Goal: Complete application form

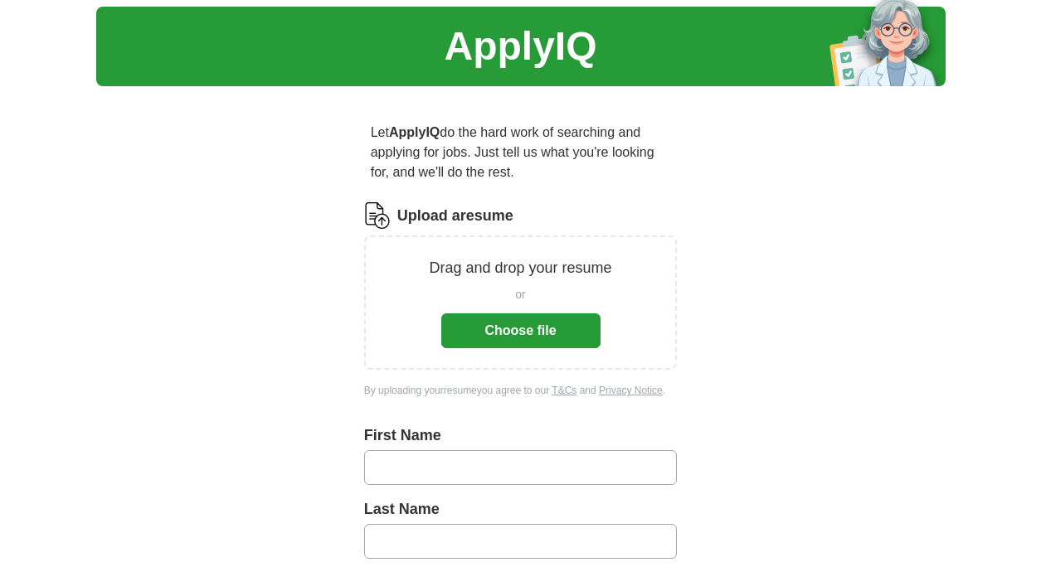
scroll to position [55, 0]
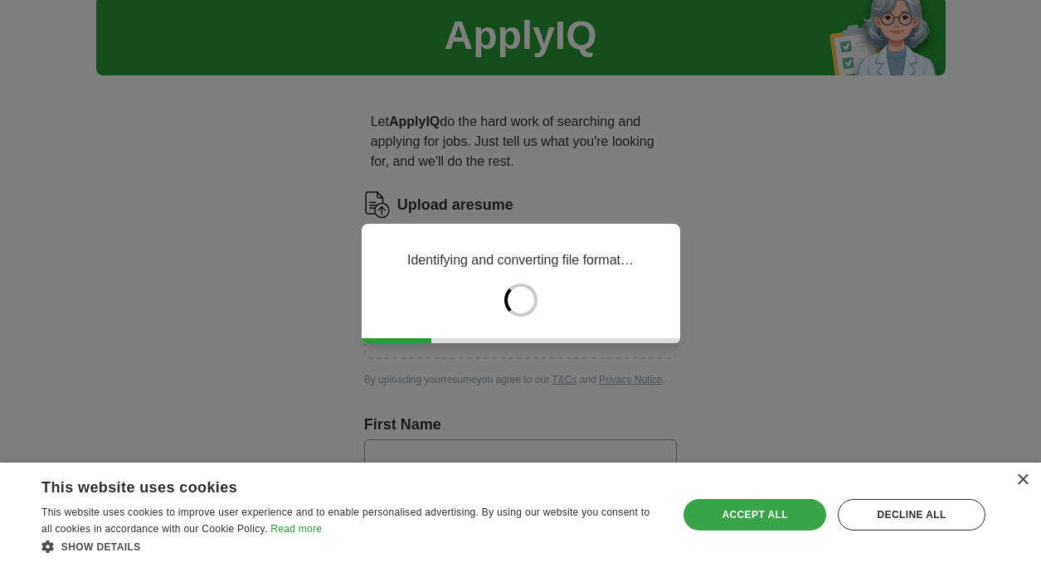
click at [795, 514] on div "Accept all" at bounding box center [754, 515] width 143 height 32
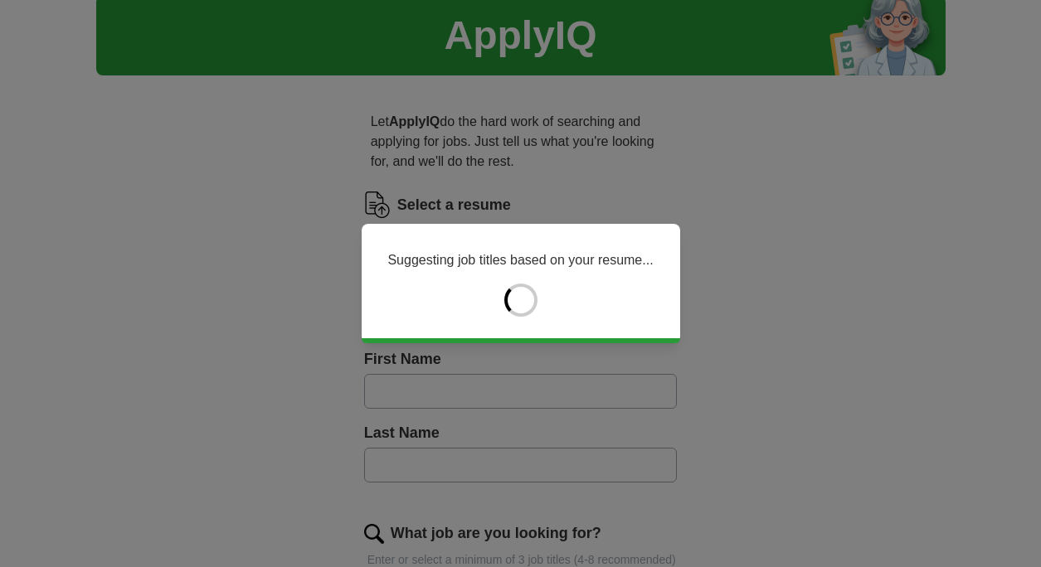
type input "******"
type input "*******"
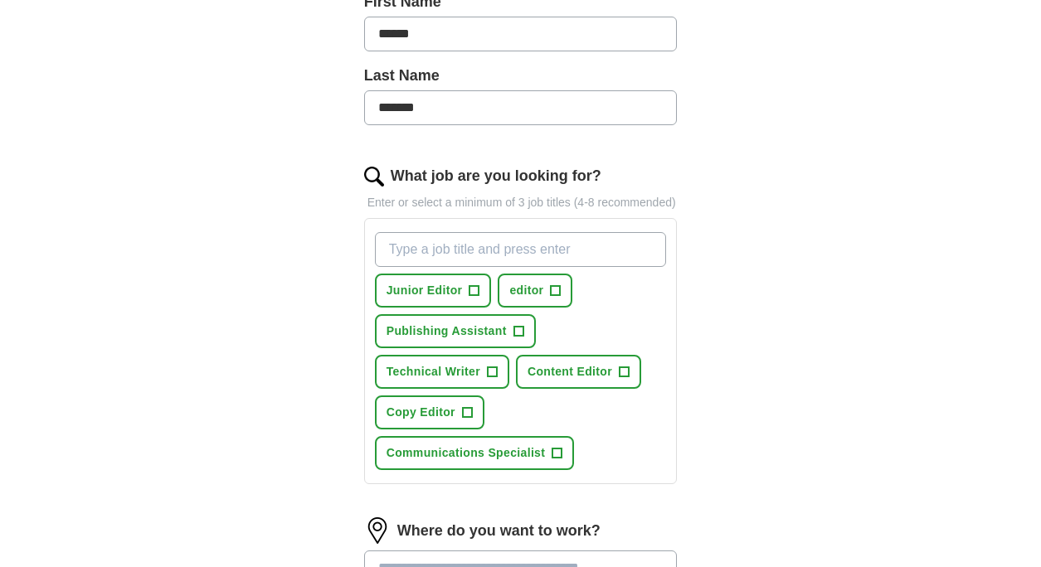
scroll to position [432, 0]
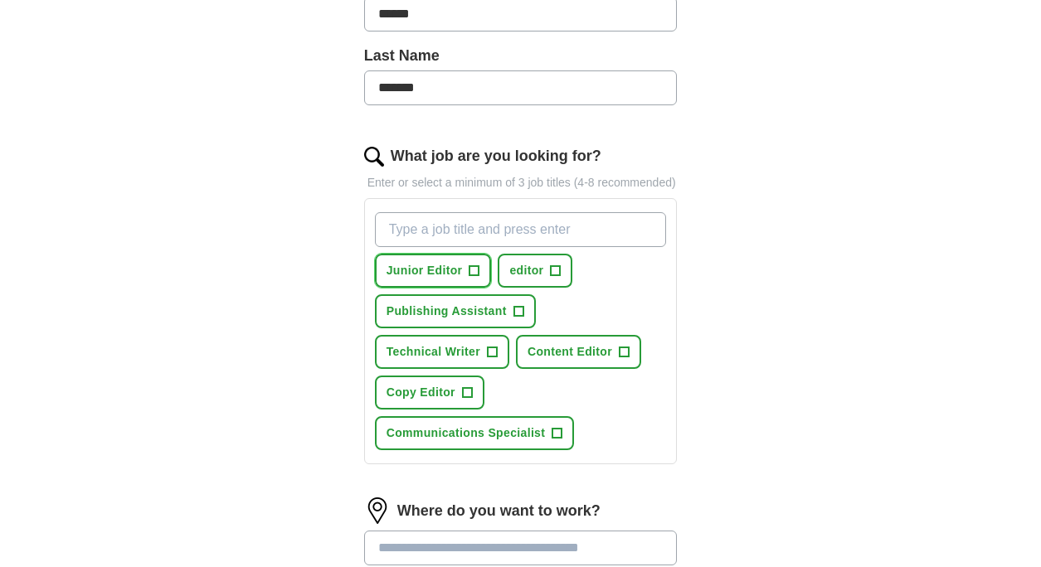
click at [474, 278] on span "+" at bounding box center [474, 271] width 10 height 13
click at [522, 328] on button "Publishing Assistant +" at bounding box center [455, 311] width 161 height 34
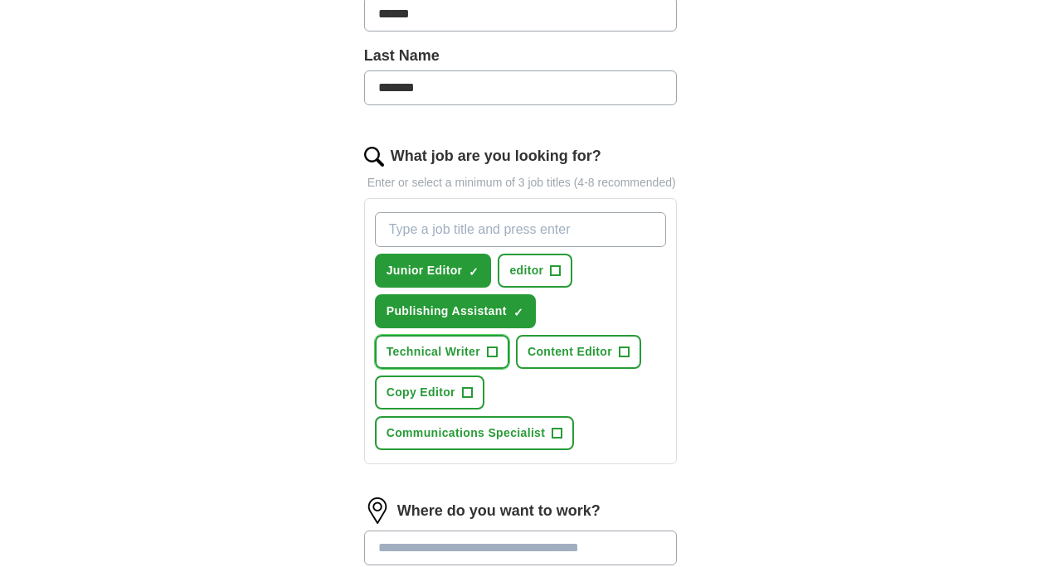
click at [498, 367] on button "Technical Writer +" at bounding box center [442, 352] width 134 height 34
click at [468, 400] on span "+" at bounding box center [467, 393] width 10 height 13
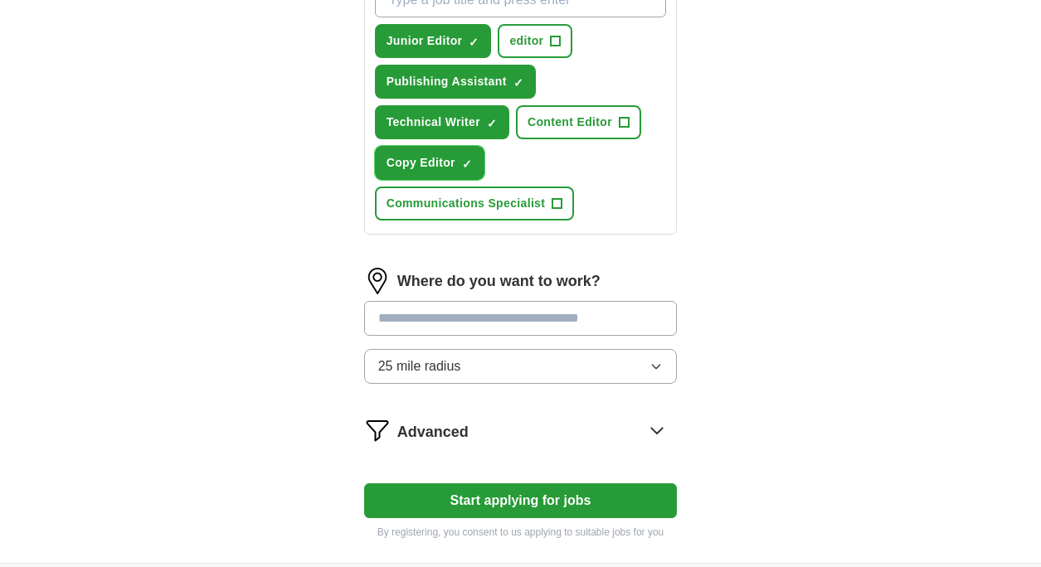
scroll to position [676, 0]
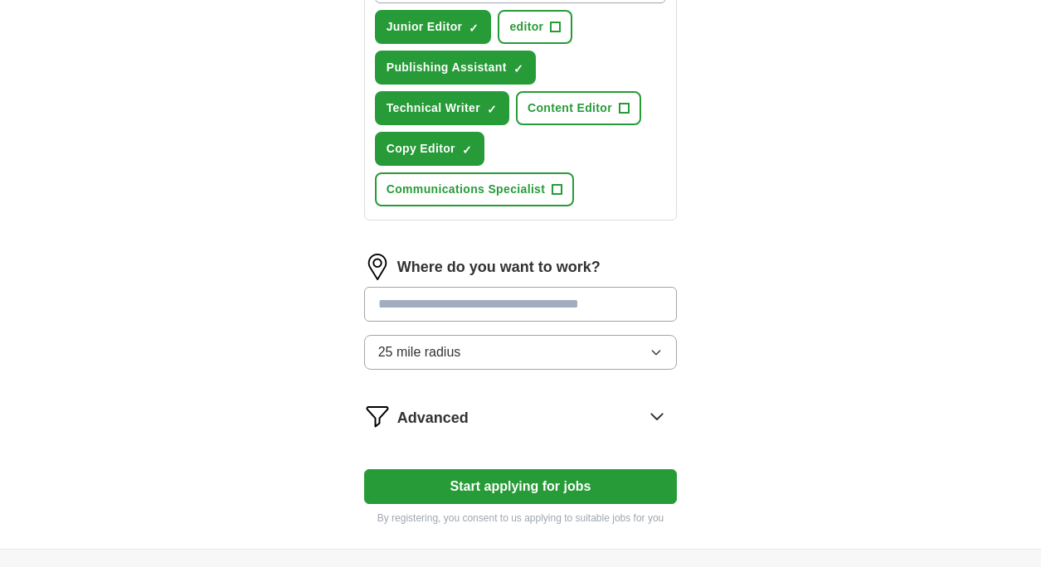
click at [551, 319] on input "text" at bounding box center [521, 304] width 314 height 35
type input "*****"
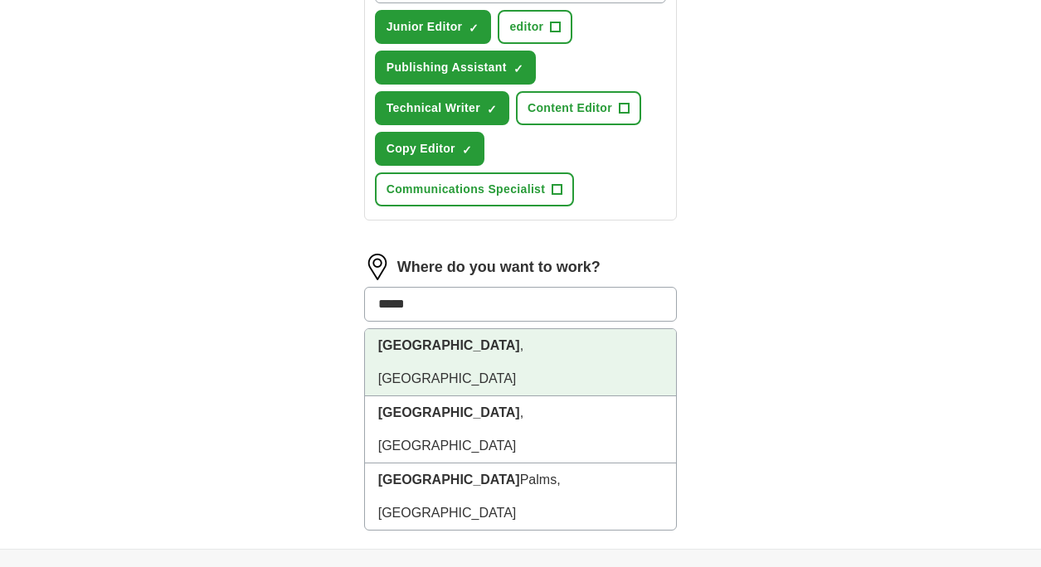
click at [489, 362] on li "[GEOGRAPHIC_DATA] , [GEOGRAPHIC_DATA]" at bounding box center [521, 362] width 312 height 67
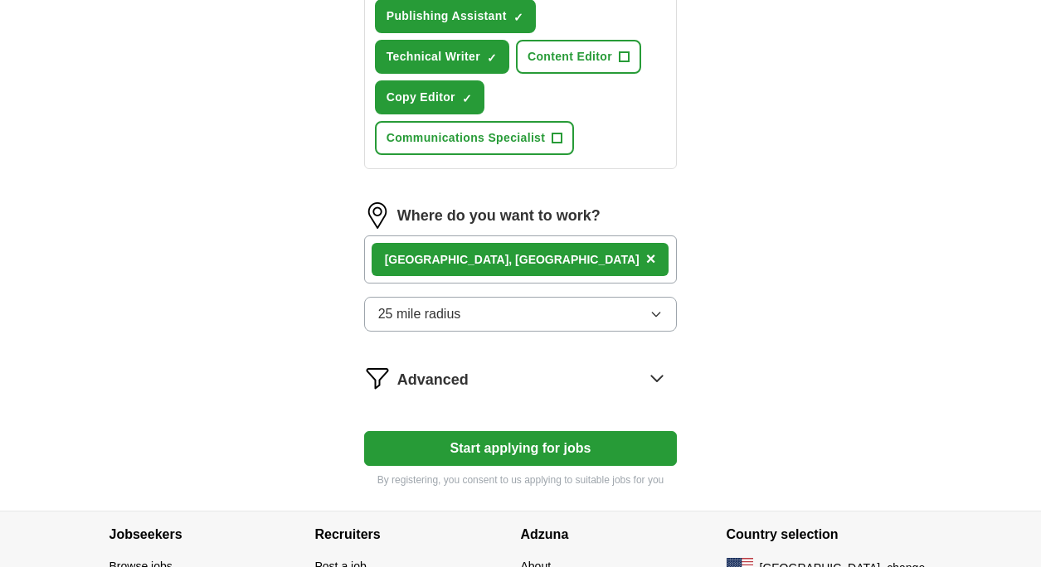
scroll to position [736, 0]
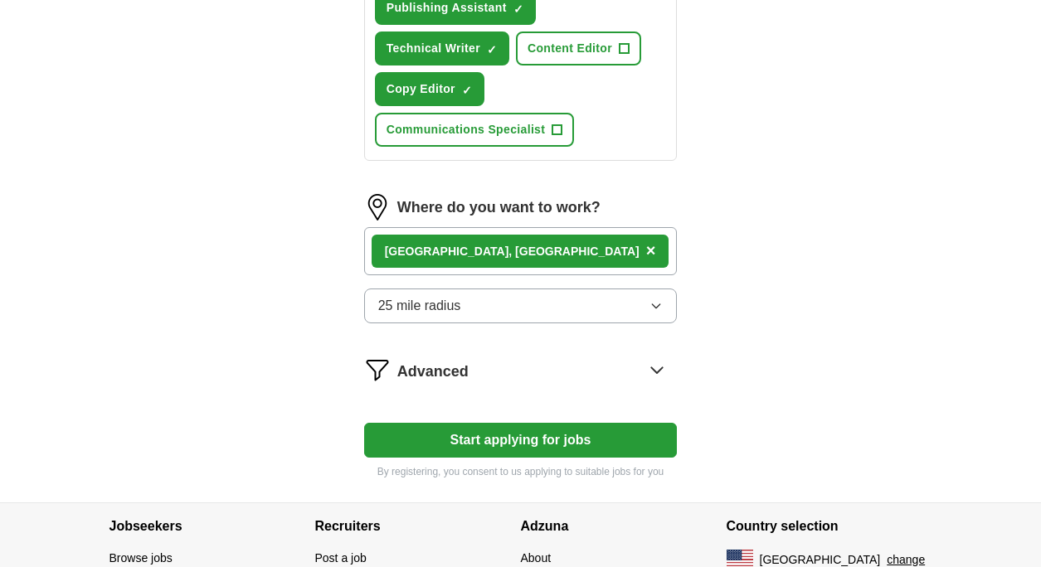
click at [508, 455] on button "Start applying for jobs" at bounding box center [521, 440] width 314 height 35
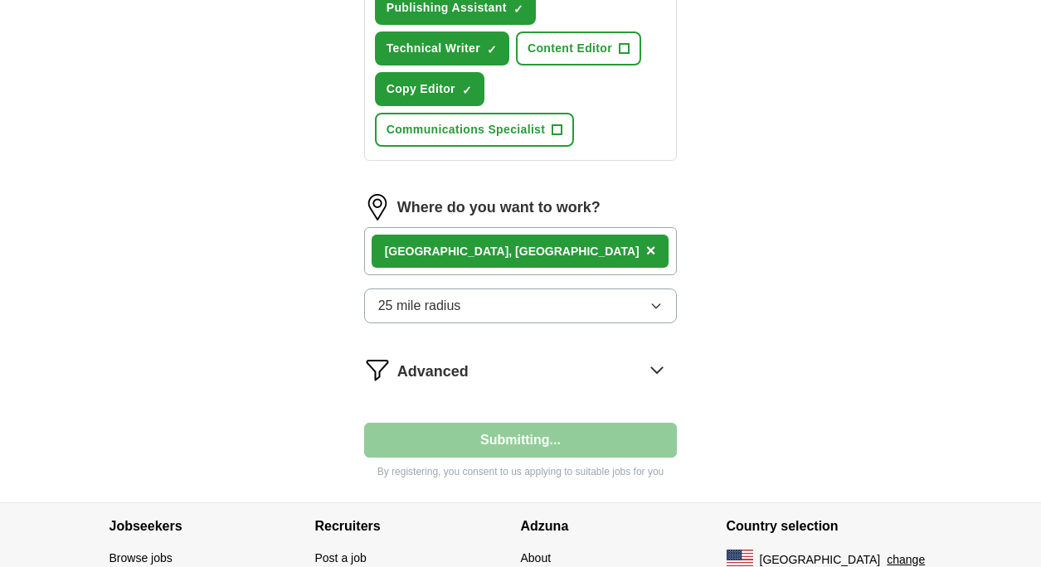
select select "**"
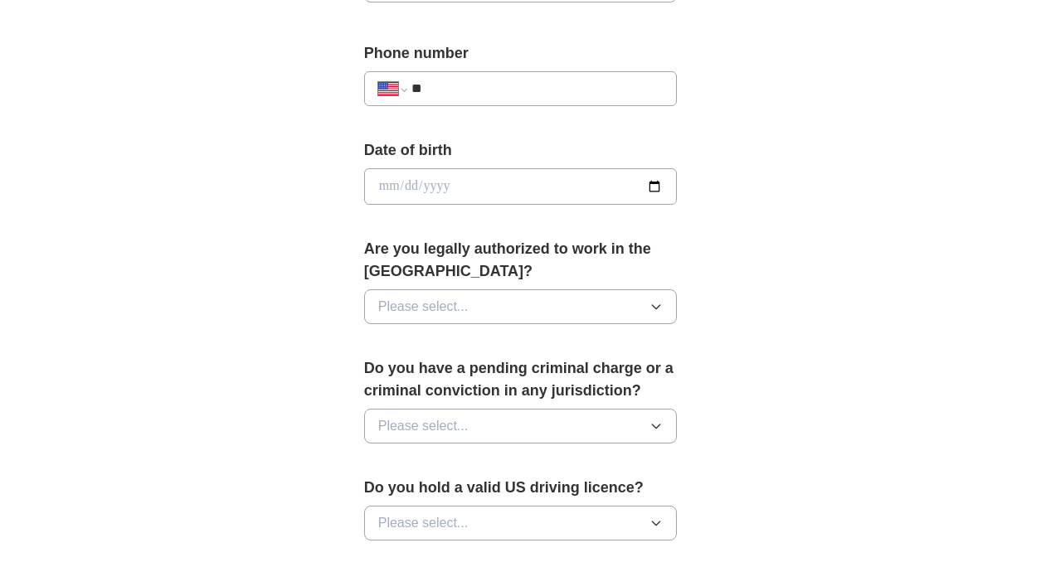
scroll to position [662, 0]
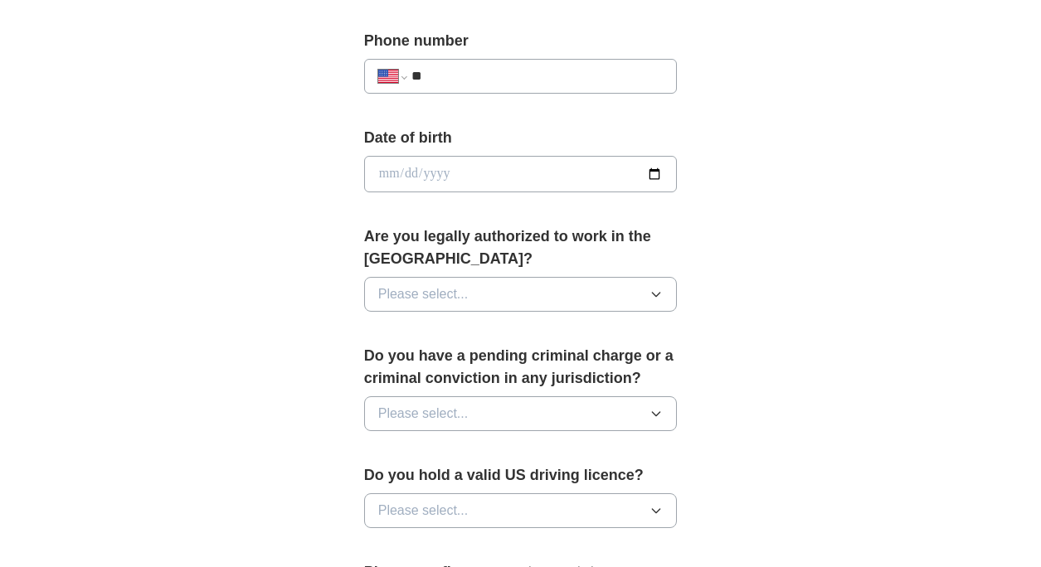
click at [552, 282] on button "Please select..." at bounding box center [521, 294] width 314 height 35
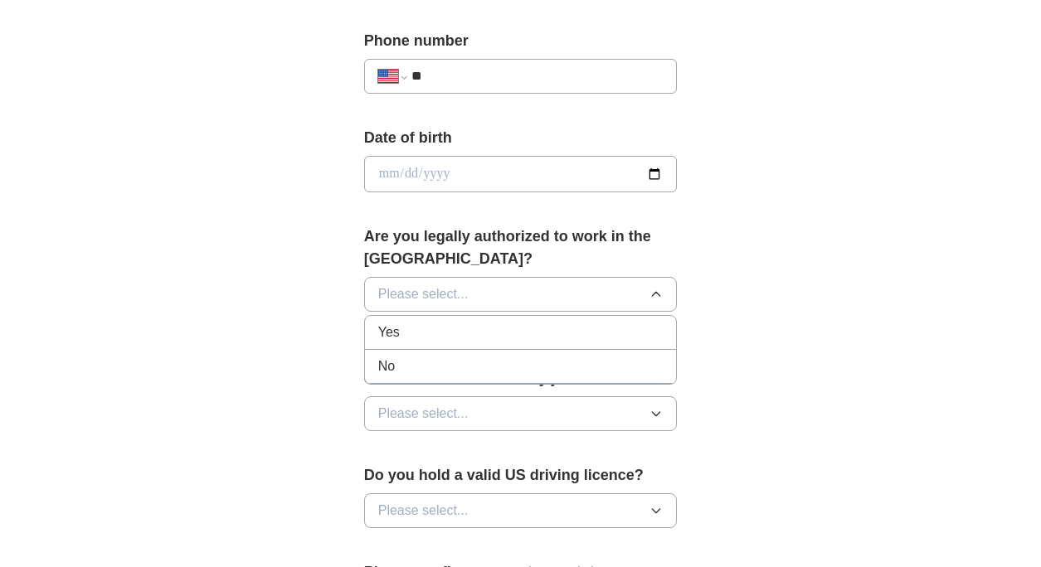
click at [533, 323] on div "Yes" at bounding box center [520, 333] width 285 height 20
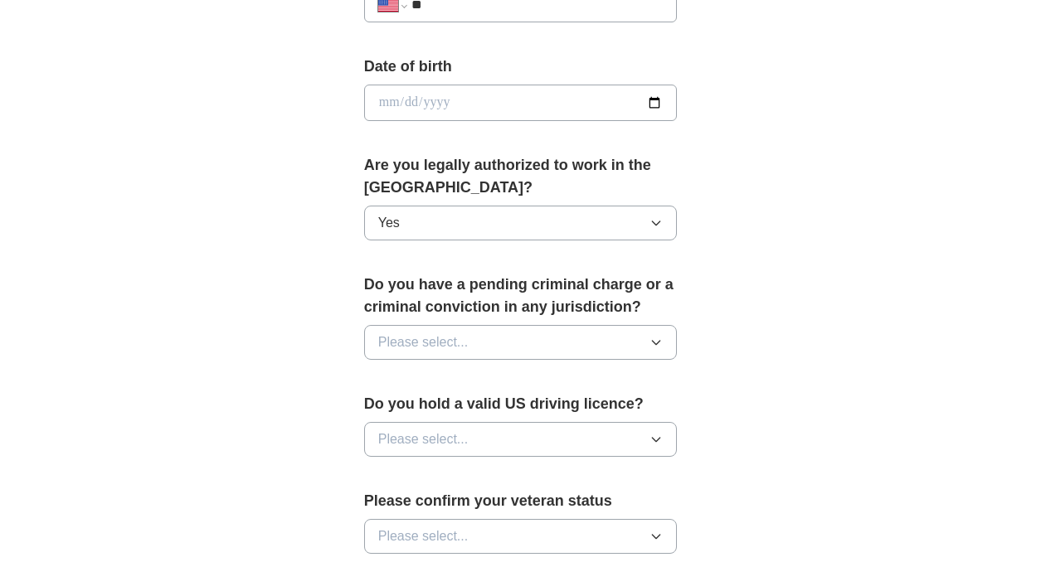
scroll to position [734, 0]
click at [528, 341] on button "Please select..." at bounding box center [521, 341] width 314 height 35
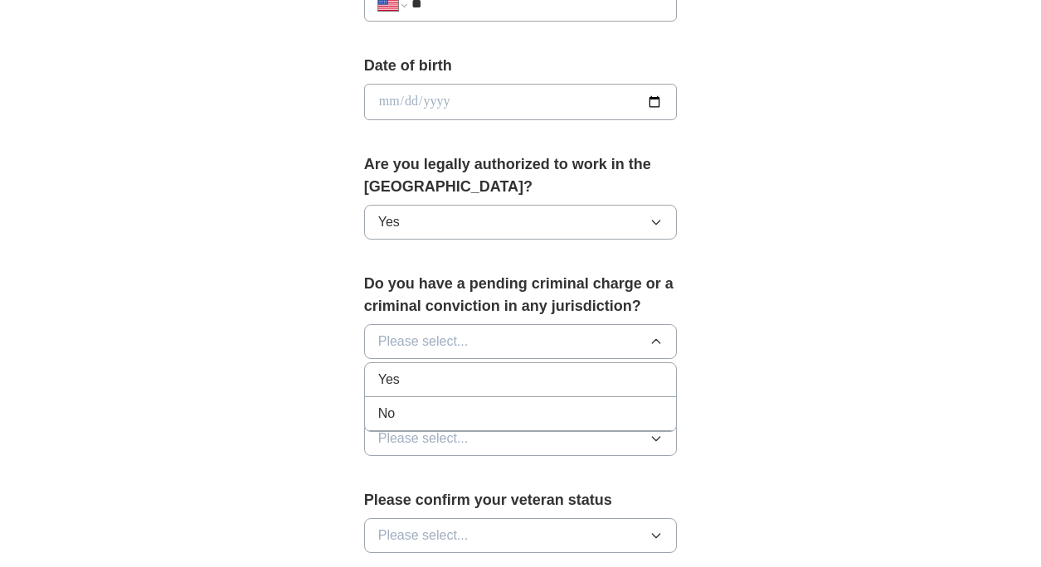
click at [513, 406] on div "No" at bounding box center [520, 414] width 285 height 20
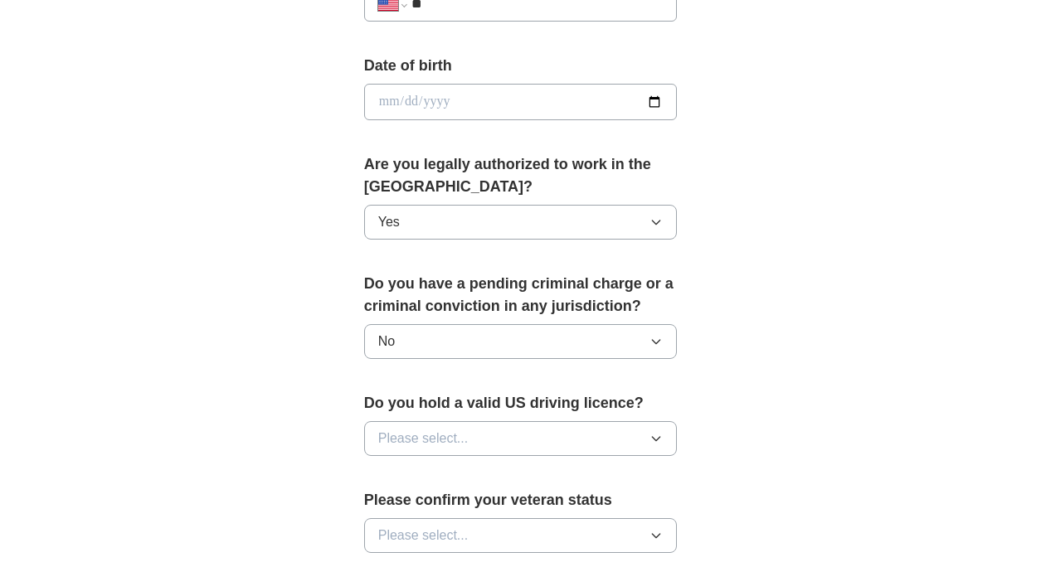
click at [513, 438] on button "Please select..." at bounding box center [521, 438] width 314 height 35
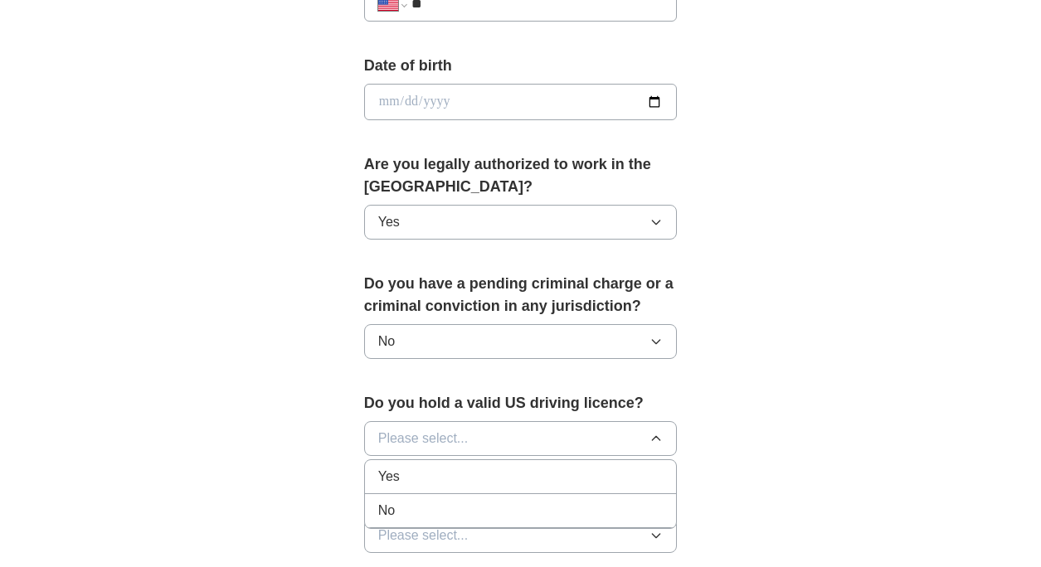
click at [504, 472] on div "Yes" at bounding box center [520, 477] width 285 height 20
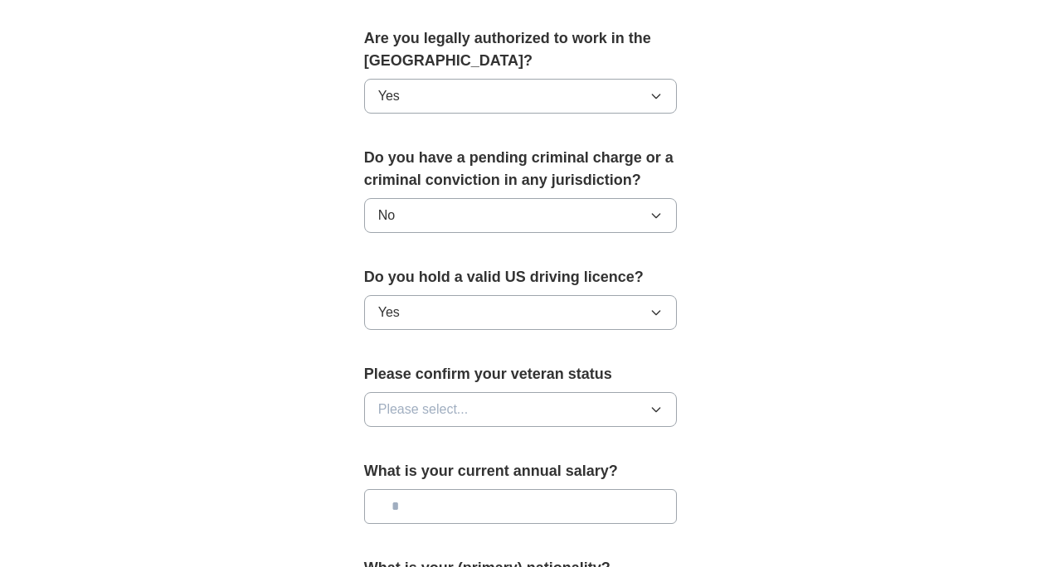
scroll to position [870, 0]
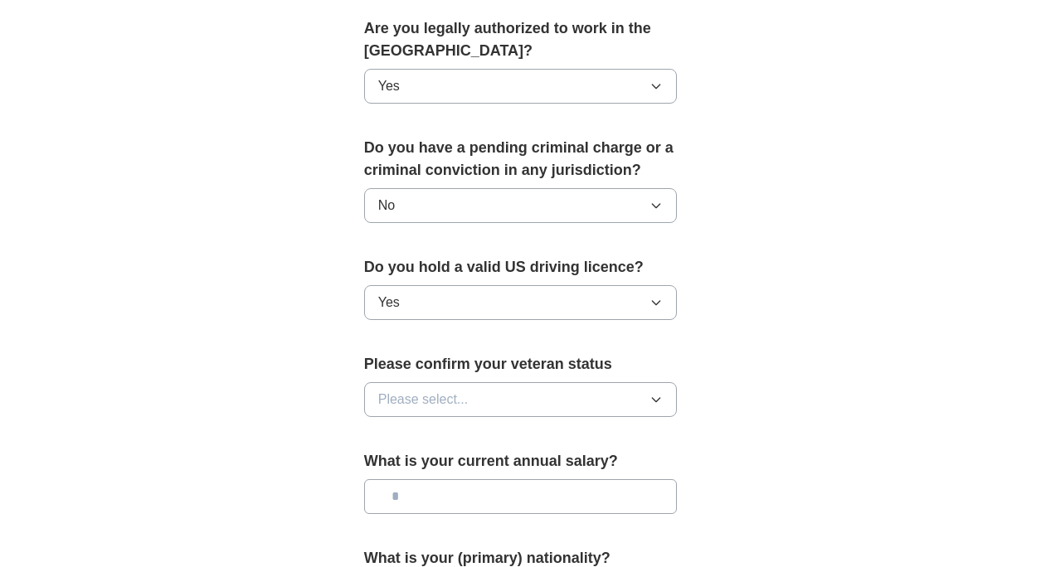
click at [513, 404] on button "Please select..." at bounding box center [521, 399] width 314 height 35
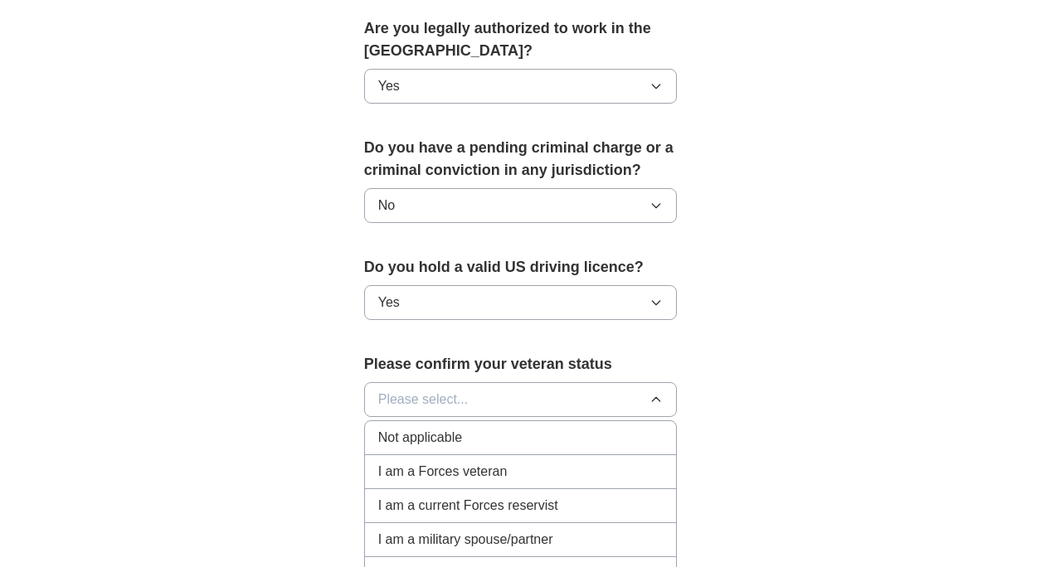
click at [509, 434] on div "Not applicable" at bounding box center [520, 438] width 285 height 20
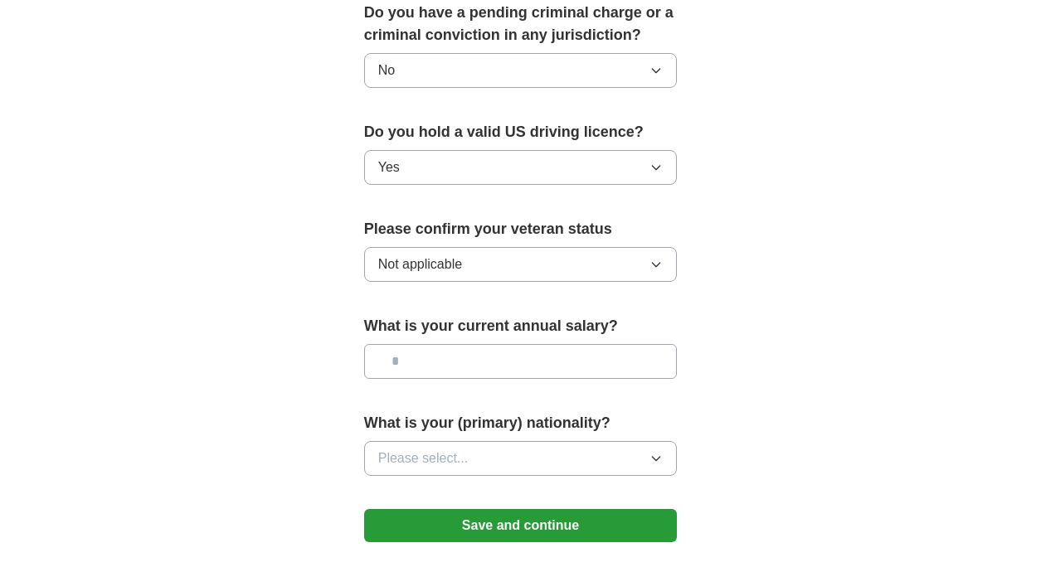
scroll to position [1011, 0]
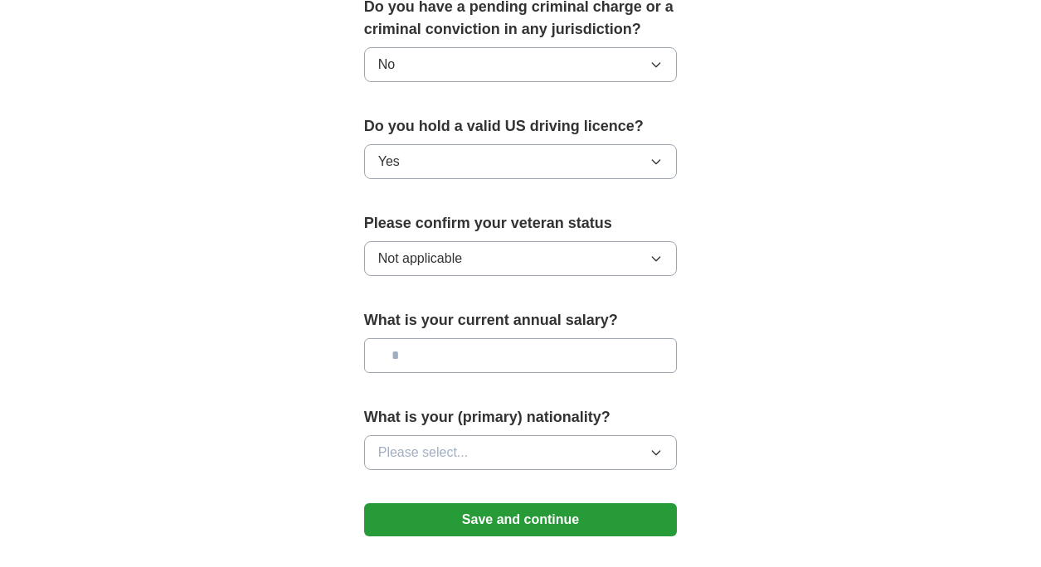
click at [513, 354] on input "text" at bounding box center [521, 355] width 314 height 35
type input "*******"
click at [537, 454] on button "Please select..." at bounding box center [521, 452] width 314 height 35
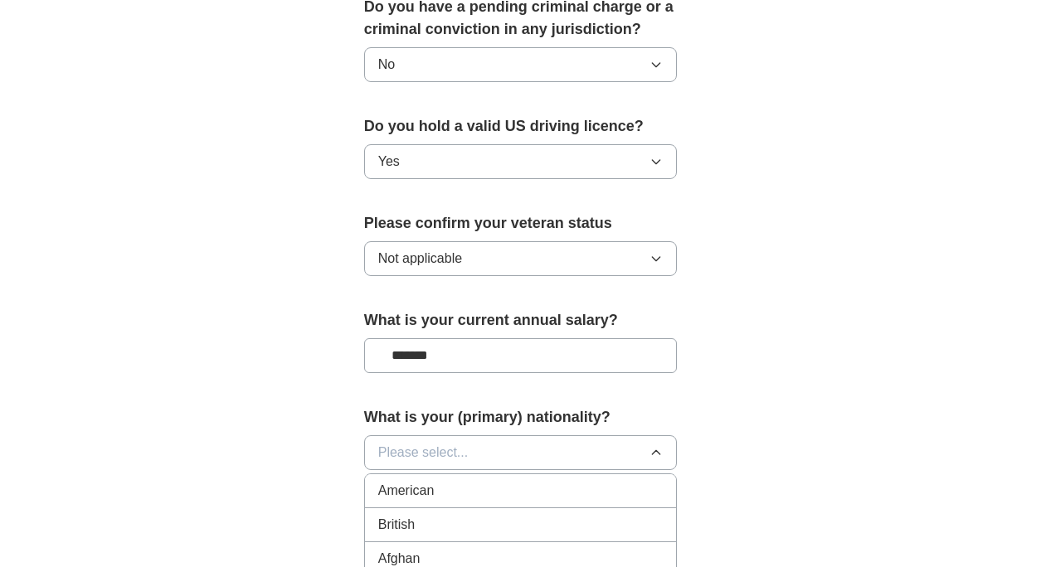
click at [526, 490] on div "American" at bounding box center [520, 491] width 285 height 20
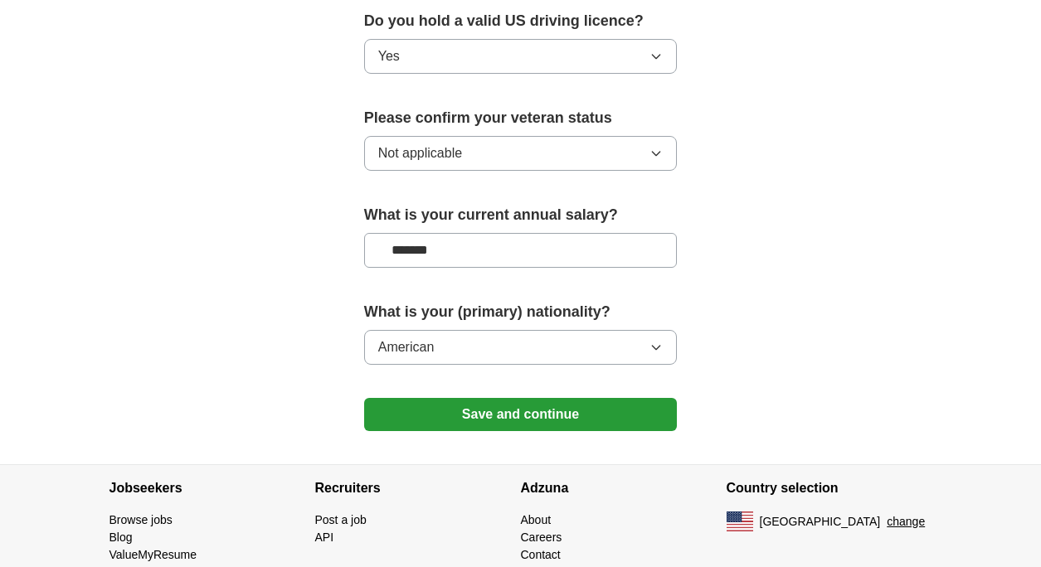
scroll to position [1121, 0]
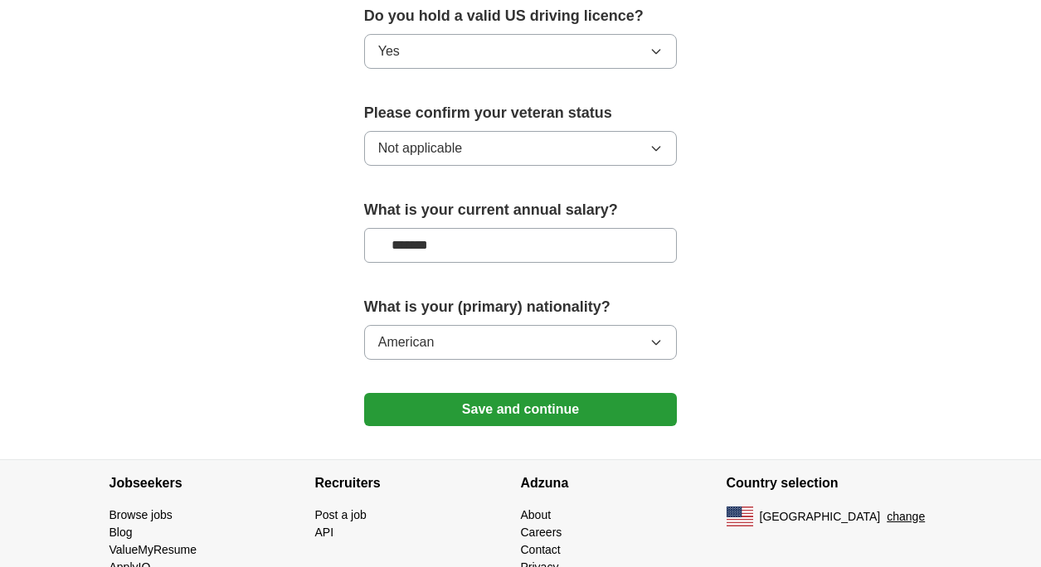
click at [558, 416] on button "Save and continue" at bounding box center [521, 409] width 314 height 33
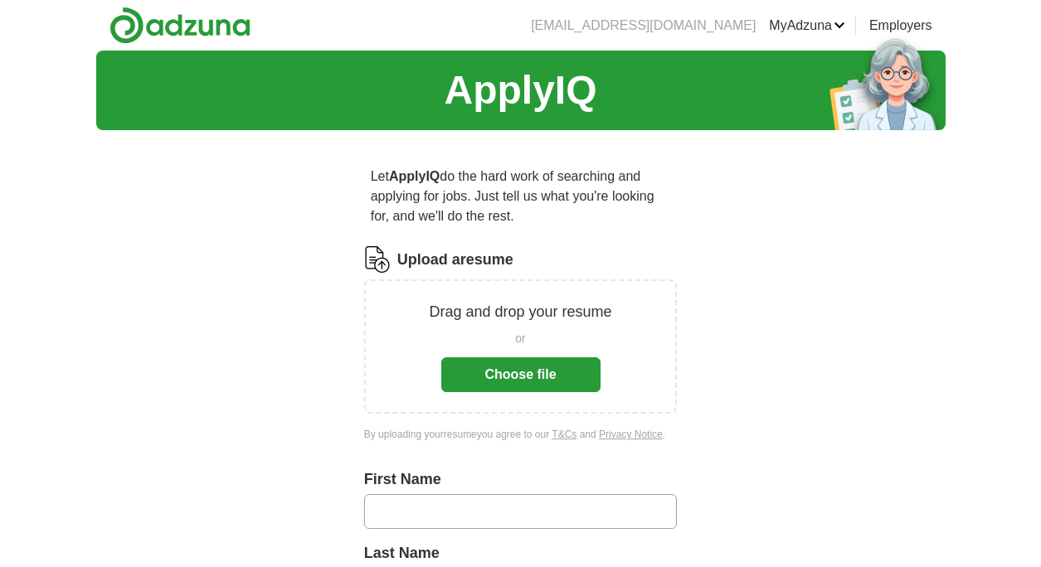
scroll to position [705, 0]
